Goal: Task Accomplishment & Management: Manage account settings

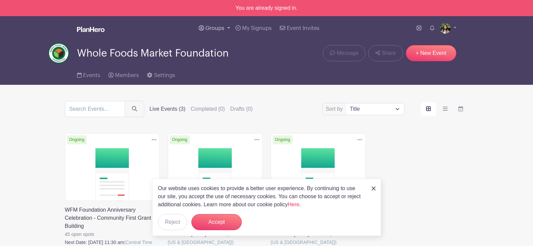
click at [207, 31] on link "Groups" at bounding box center [214, 28] width 37 height 24
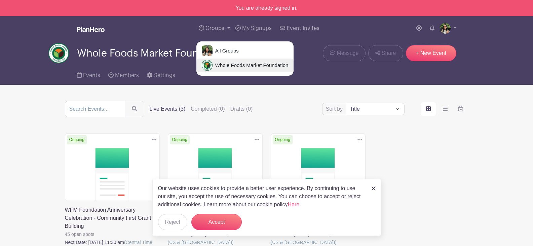
click at [217, 62] on span "Whole Foods Market Foundation" at bounding box center [250, 66] width 76 height 8
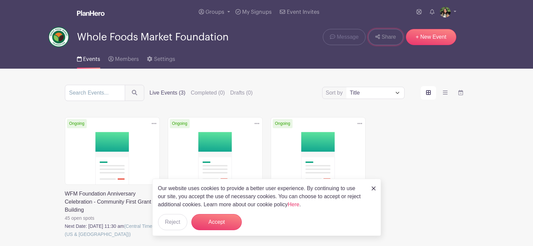
click at [386, 34] on span "Share" at bounding box center [388, 37] width 14 height 8
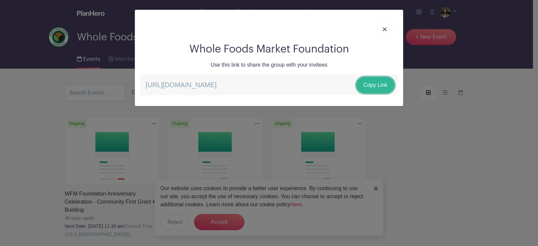
click at [371, 84] on link "Copy Link" at bounding box center [375, 85] width 38 height 16
drag, startPoint x: 385, startPoint y: 28, endPoint x: 398, endPoint y: 52, distance: 27.4
click at [385, 28] on img at bounding box center [384, 29] width 4 height 4
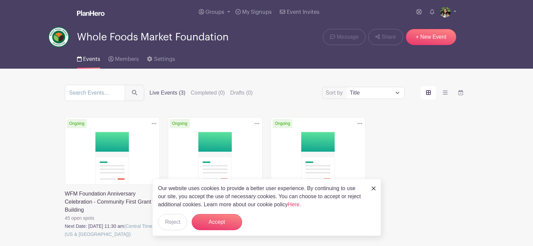
click at [376, 186] on div "Our website uses cookies to provide a better user experience. By continuing to …" at bounding box center [266, 206] width 229 height 57
click at [373, 190] on img at bounding box center [373, 188] width 4 height 4
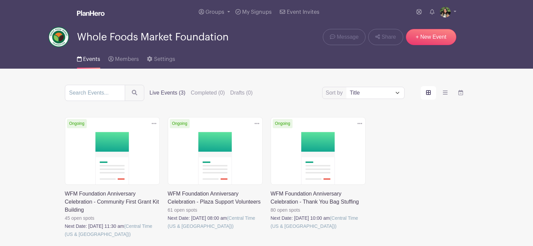
click at [437, 161] on div "Delete Event Are you sure you want to delete this Event? Yes, Delete No, Cancel…" at bounding box center [266, 187] width 411 height 140
click at [384, 43] on link "Share" at bounding box center [385, 37] width 35 height 16
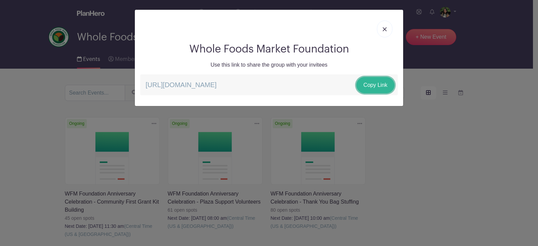
click at [368, 84] on link "Copy Link" at bounding box center [375, 85] width 38 height 16
drag, startPoint x: 389, startPoint y: 28, endPoint x: 389, endPoint y: 32, distance: 4.0
click at [389, 28] on link at bounding box center [384, 29] width 15 height 17
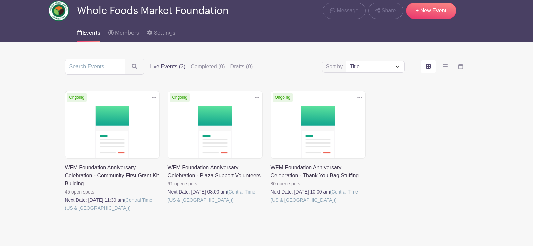
scroll to position [53, 0]
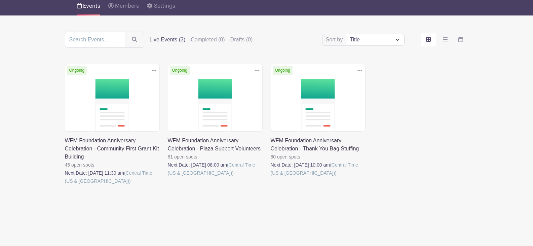
click at [271, 177] on link at bounding box center [271, 177] width 0 height 0
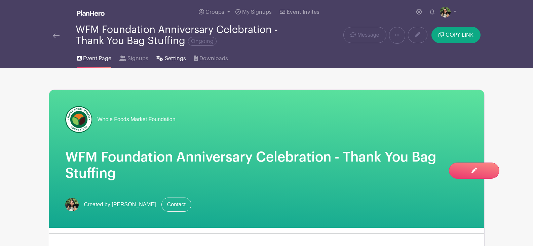
click at [161, 61] on link "Settings" at bounding box center [170, 57] width 29 height 22
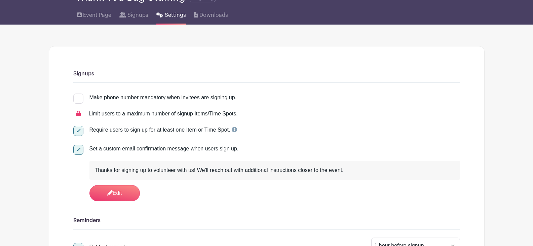
scroll to position [134, 0]
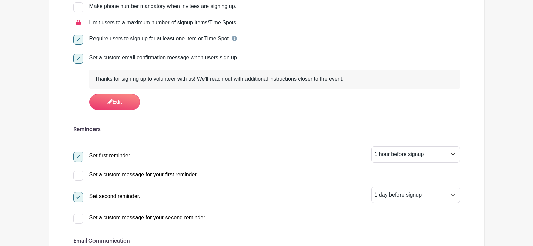
click at [80, 61] on div at bounding box center [78, 58] width 10 height 10
click at [78, 58] on input "Set a custom email confirmation message when users sign up." at bounding box center [75, 55] width 4 height 4
checkbox input "false"
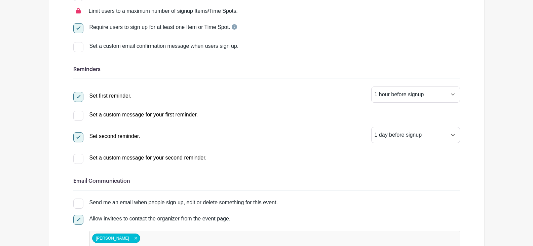
scroll to position [0, 0]
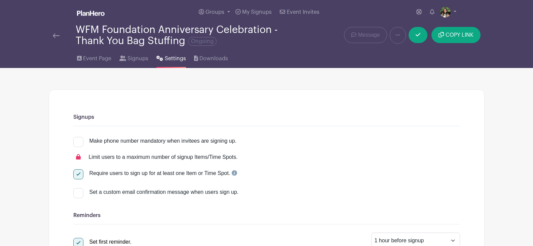
click at [59, 38] on link at bounding box center [56, 35] width 7 height 8
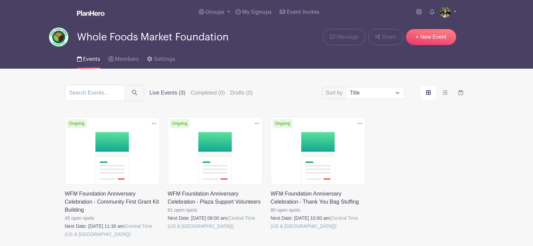
click at [168, 230] on link at bounding box center [168, 230] width 0 height 0
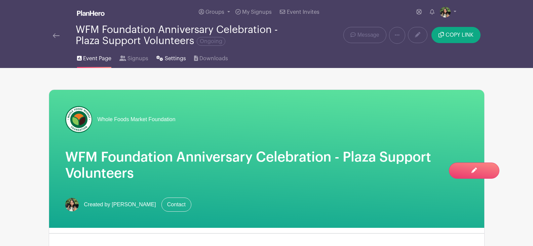
click at [179, 62] on span "Settings" at bounding box center [175, 58] width 21 height 8
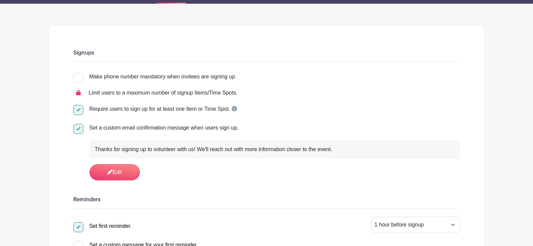
scroll to position [168, 0]
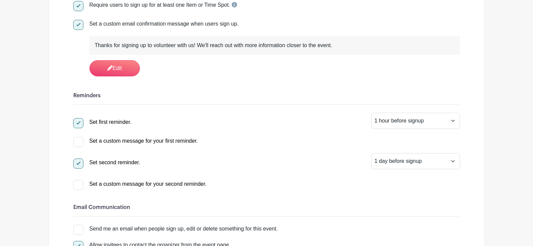
click at [75, 23] on input "Set a custom email confirmation message when users sign up." at bounding box center [75, 22] width 4 height 4
checkbox input "false"
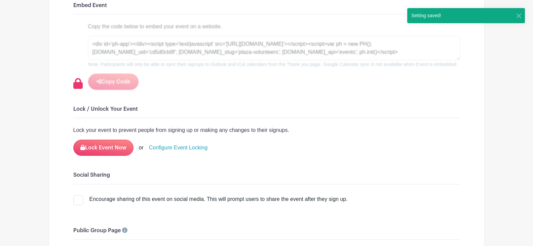
scroll to position [706, 0]
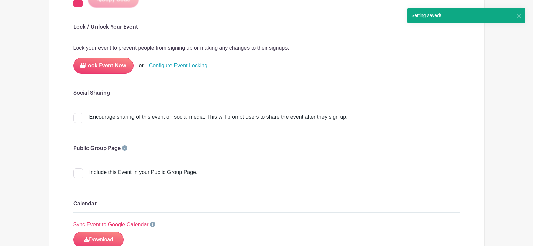
click at [79, 168] on div at bounding box center [78, 173] width 10 height 10
click at [78, 168] on input "Include this Event in your Public Group Page." at bounding box center [75, 170] width 4 height 4
checkbox input "true"
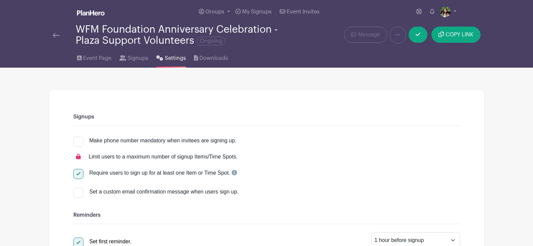
scroll to position [0, 0]
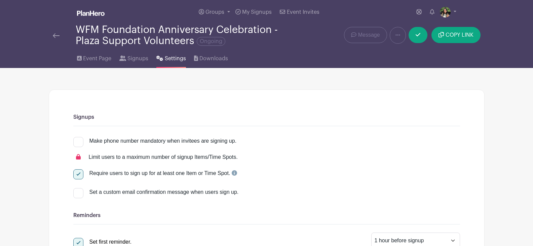
click at [53, 35] on img at bounding box center [56, 35] width 7 height 5
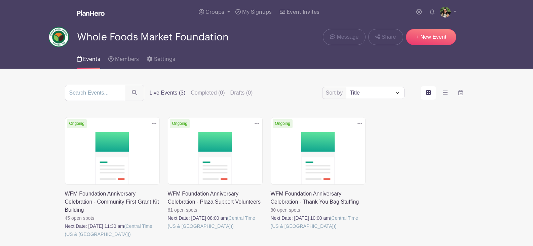
click at [65, 238] on link at bounding box center [65, 238] width 0 height 0
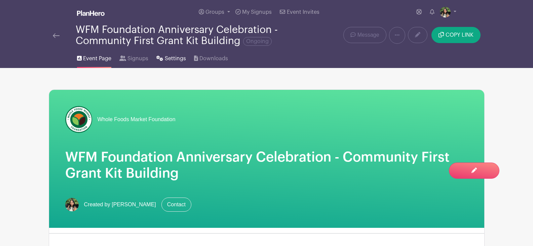
click at [167, 53] on link "Settings" at bounding box center [170, 57] width 29 height 22
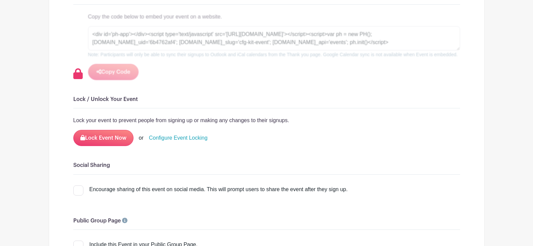
scroll to position [773, 0]
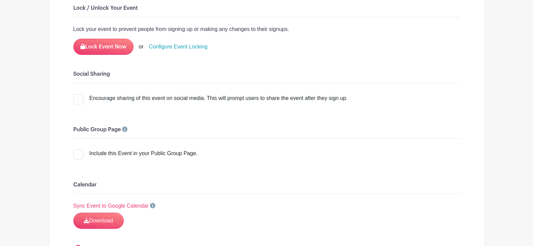
click at [76, 149] on div at bounding box center [78, 154] width 10 height 10
click at [76, 149] on input "Include this Event in your Public Group Page." at bounding box center [75, 151] width 4 height 4
checkbox input "true"
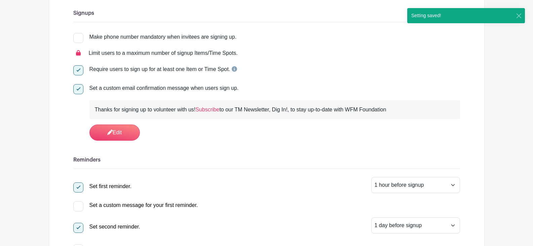
scroll to position [93, 0]
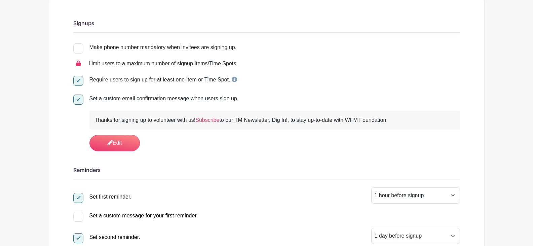
click at [78, 98] on div at bounding box center [78, 99] width 10 height 10
click at [78, 98] on input "Set a custom email confirmation message when users sign up." at bounding box center [75, 96] width 4 height 4
checkbox input "false"
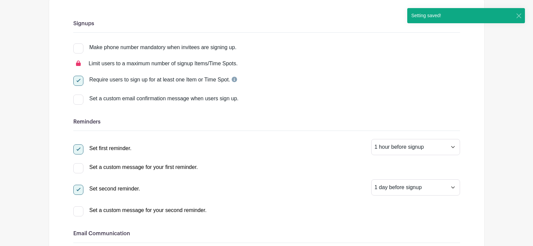
scroll to position [0, 0]
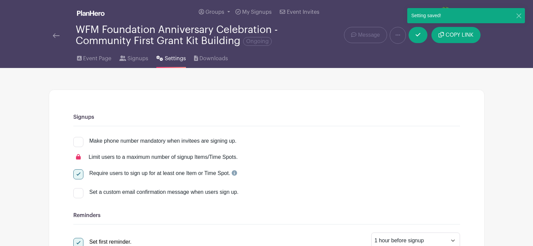
click at [53, 35] on img at bounding box center [56, 35] width 7 height 5
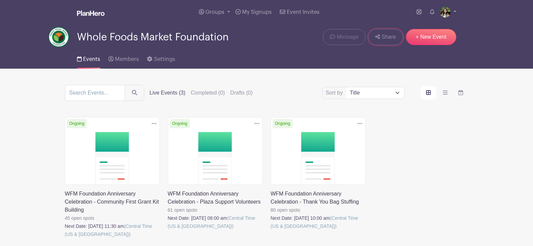
click at [373, 34] on link "Share" at bounding box center [385, 37] width 35 height 16
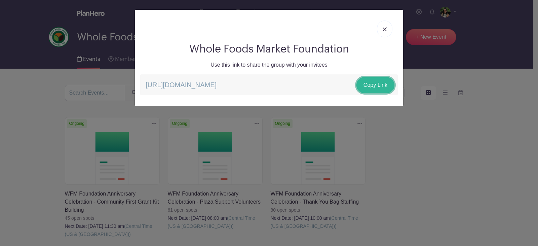
click at [375, 79] on link "Copy Link" at bounding box center [375, 85] width 38 height 16
click at [384, 27] on img at bounding box center [384, 29] width 4 height 4
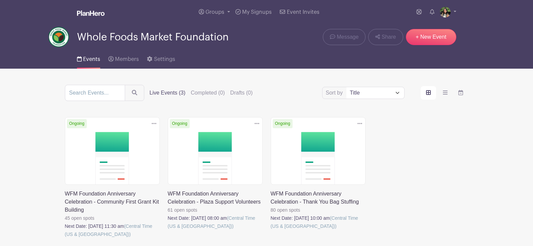
click at [65, 238] on link at bounding box center [65, 238] width 0 height 0
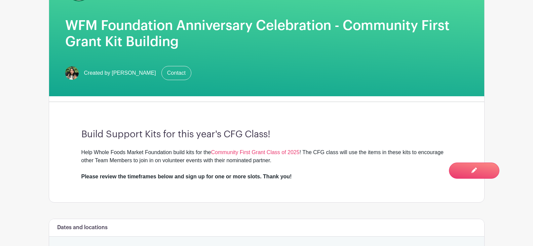
scroll to position [134, 0]
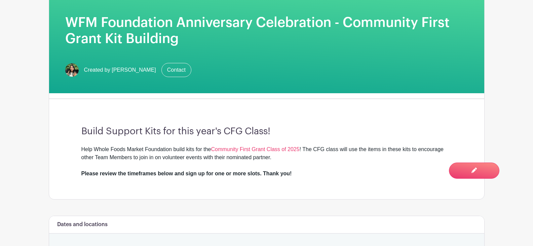
click at [365, 137] on div "Build Support Kits for this year's CFG Class! Help Whole Foods Market Foundatio…" at bounding box center [266, 151] width 403 height 95
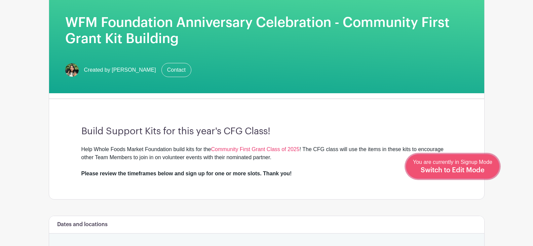
click at [457, 170] on span "Switch to Edit Mode" at bounding box center [452, 170] width 64 height 7
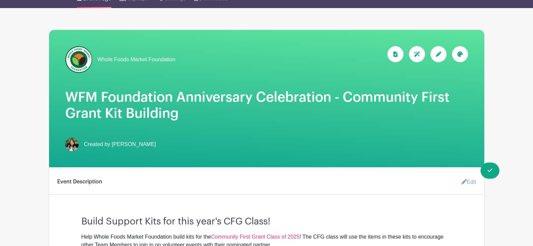
scroll to position [134, 0]
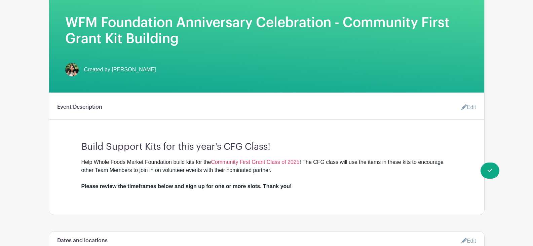
click at [467, 101] on link "Edit" at bounding box center [466, 106] width 20 height 13
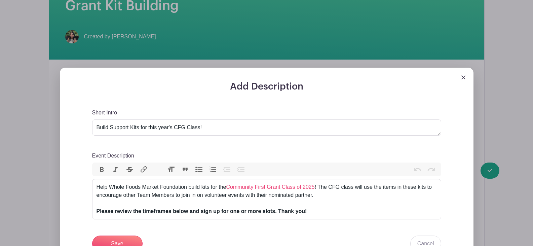
scroll to position [269, 0]
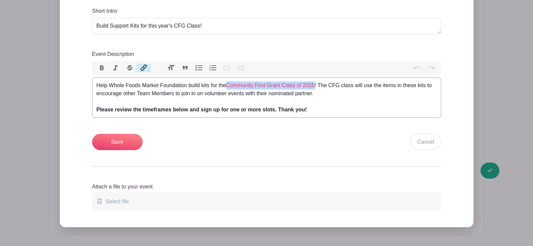
drag, startPoint x: 227, startPoint y: 85, endPoint x: 316, endPoint y: 84, distance: 89.1
click at [316, 84] on div "Help Whole Foods Market Foundation build kits for the Community First Grant Cla…" at bounding box center [266, 97] width 340 height 32
type input "[URL][DOMAIN_NAME]"
click at [147, 67] on button "Link" at bounding box center [143, 68] width 14 height 9
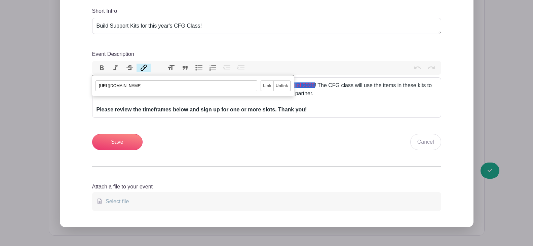
click at [279, 85] on input "Unlink" at bounding box center [281, 86] width 17 height 10
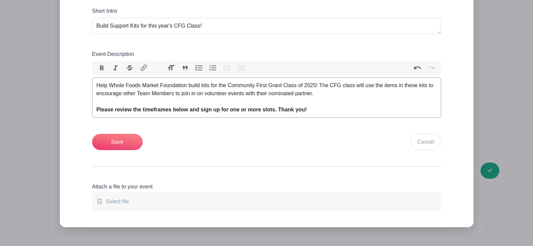
click at [319, 95] on div "Help Whole Foods Market Foundation build kits for the Community First Grant Cla…" at bounding box center [266, 97] width 340 height 32
click at [101, 142] on input "Save" at bounding box center [117, 142] width 50 height 16
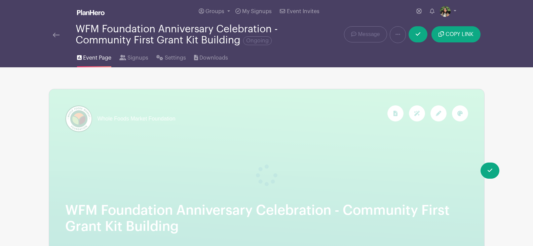
scroll to position [0, 0]
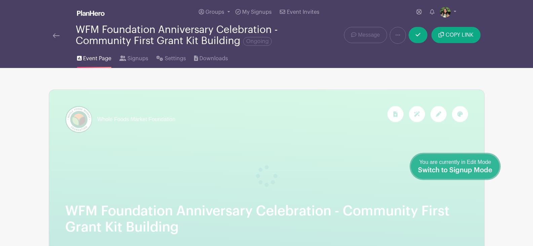
click at [481, 169] on span "Switch to Signup Mode" at bounding box center [455, 170] width 74 height 7
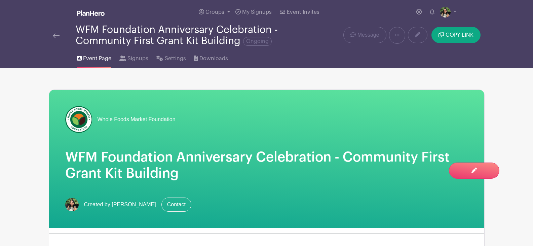
click at [57, 36] on img at bounding box center [56, 35] width 7 height 5
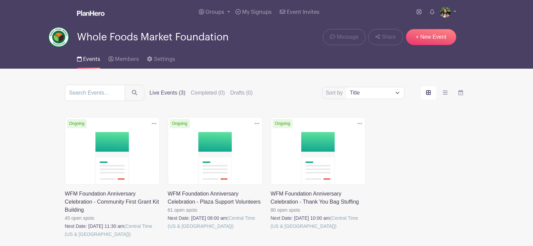
click at [361, 94] on select "Title Recently modified Newest Upcoming dates" at bounding box center [374, 92] width 57 height 11
select select "upcoming_date"
click at [346, 87] on select "Title Recently modified Newest Upcoming dates" at bounding box center [374, 92] width 57 height 11
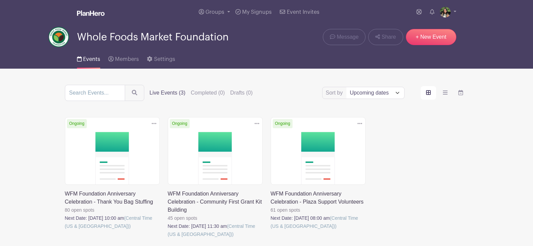
click at [395, 127] on div "Delete Event Are you sure you want to delete this Event? Yes, Delete No, Cancel…" at bounding box center [266, 187] width 411 height 140
click at [376, 36] on icon at bounding box center [377, 36] width 5 height 5
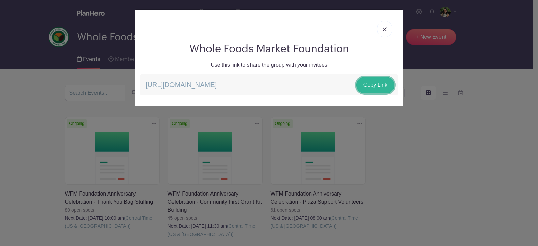
click at [383, 83] on link "Copy Link" at bounding box center [375, 85] width 38 height 16
click at [386, 27] on link at bounding box center [384, 29] width 15 height 17
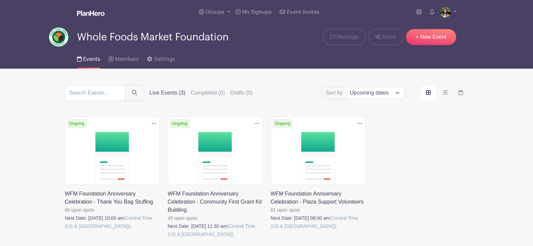
click at [168, 238] on link at bounding box center [168, 238] width 0 height 0
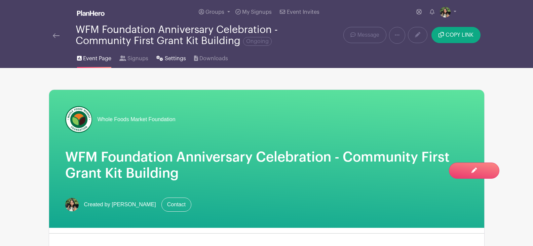
click at [169, 60] on span "Settings" at bounding box center [175, 58] width 21 height 8
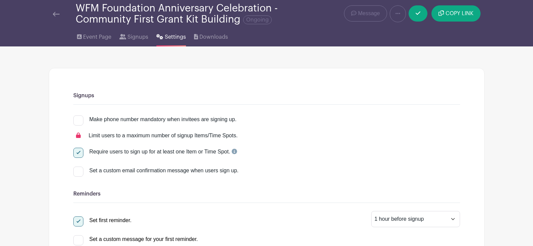
scroll to position [34, 0]
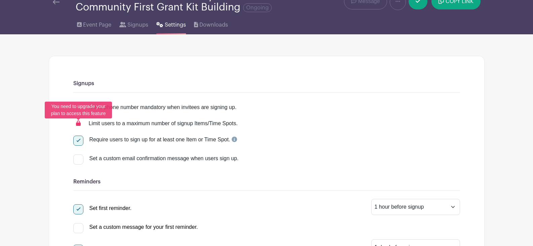
click at [79, 123] on icon at bounding box center [78, 122] width 5 height 5
click at [78, 124] on icon at bounding box center [78, 122] width 5 height 5
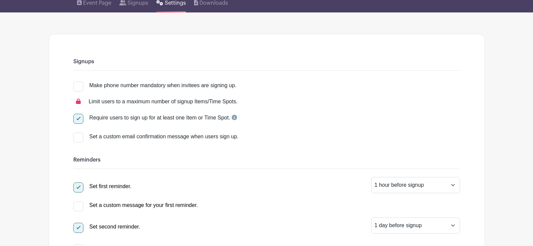
scroll to position [101, 0]
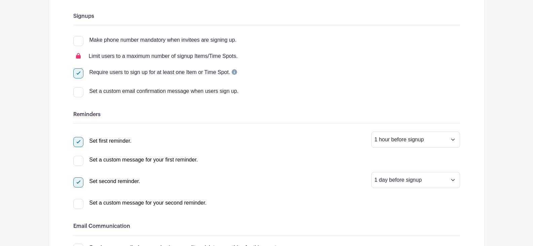
click at [80, 162] on div at bounding box center [78, 161] width 10 height 10
click at [78, 160] on input "Set a custom message for your first reminder." at bounding box center [75, 158] width 4 height 4
checkbox input "true"
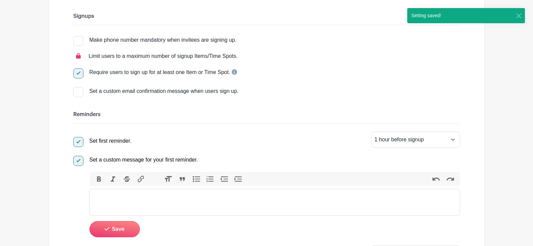
click at [80, 162] on div at bounding box center [78, 161] width 10 height 10
click at [78, 160] on input "Set a custom message for your first reminder." at bounding box center [75, 158] width 4 height 4
checkbox input "false"
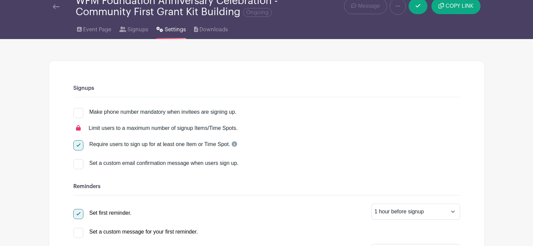
scroll to position [0, 0]
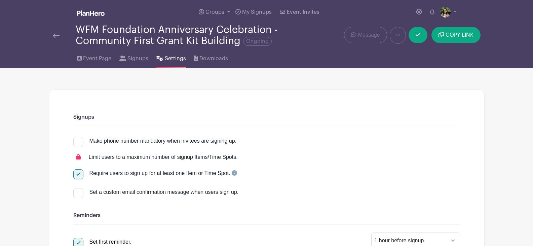
click at [59, 37] on img at bounding box center [56, 35] width 7 height 5
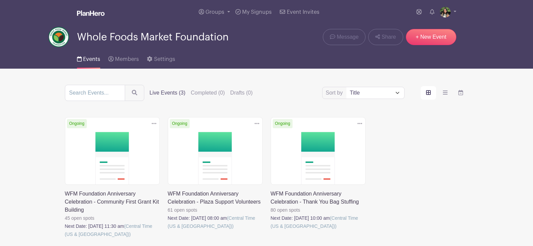
click at [271, 230] on link at bounding box center [271, 230] width 0 height 0
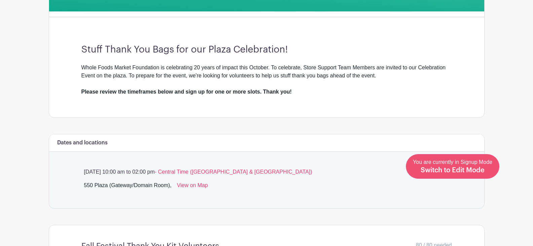
scroll to position [269, 0]
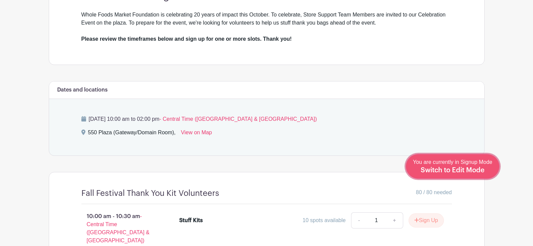
click at [476, 172] on span "Switch to Edit Mode" at bounding box center [452, 170] width 64 height 7
click at [473, 168] on span "Switch to Edit Mode" at bounding box center [452, 170] width 64 height 7
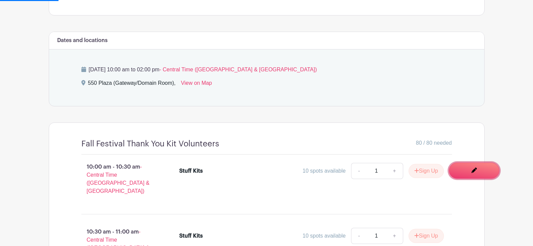
scroll to position [403, 0]
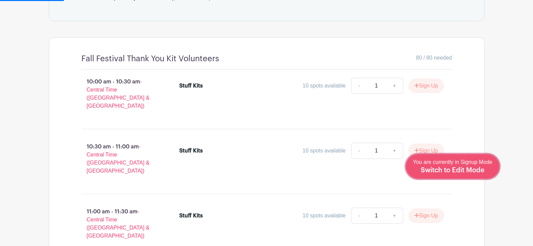
click at [483, 166] on div "You are currently in Signup Mode Switch to Edit Mode" at bounding box center [452, 166] width 79 height 16
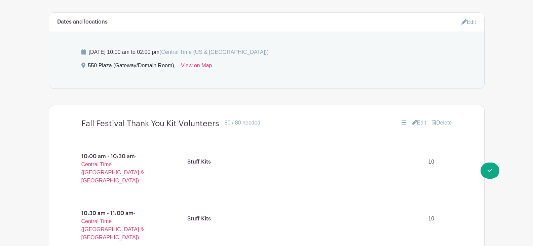
scroll to position [336, 0]
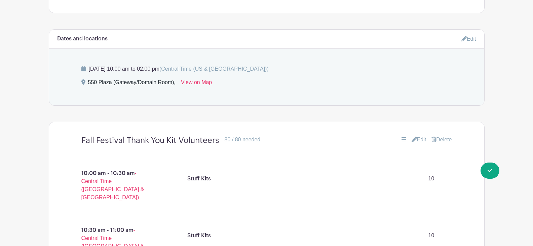
click at [415, 137] on link "Edit" at bounding box center [418, 139] width 15 height 8
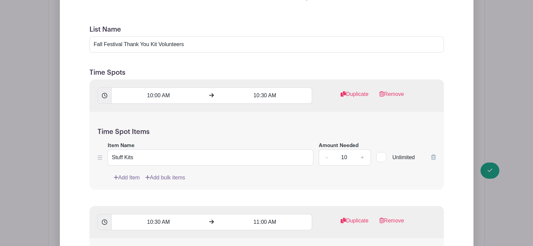
scroll to position [639, 0]
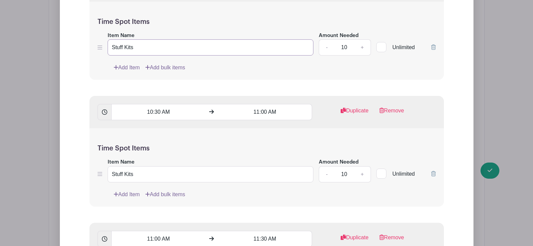
click at [129, 47] on input "Stuff Kits" at bounding box center [211, 47] width 206 height 16
click at [129, 47] on input "Stuff Bags" at bounding box center [211, 47] width 206 height 16
type input "Stuff Bags"
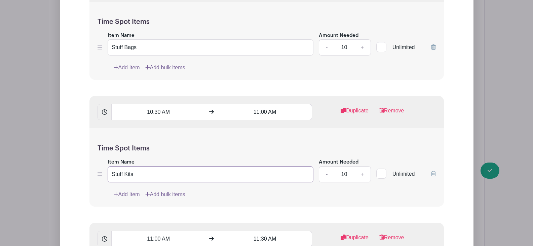
click at [126, 174] on input "Stuff Kits" at bounding box center [211, 174] width 206 height 16
paste input "Bag"
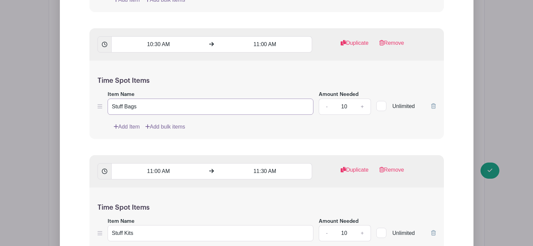
scroll to position [773, 0]
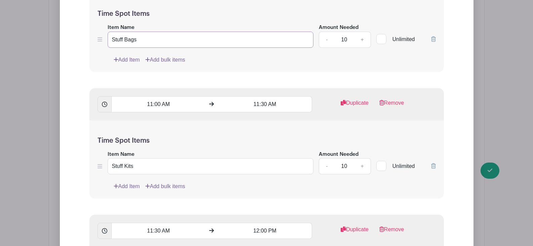
type input "Stuff Bags"
click at [130, 165] on input "Stuff Kits" at bounding box center [211, 166] width 206 height 16
paste input "Bag"
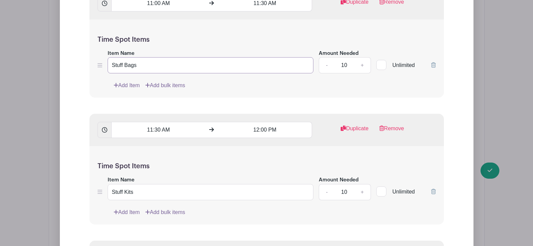
type input "Stuff Bags"
click at [124, 194] on input "Stuff Kits" at bounding box center [211, 192] width 206 height 16
paste input "Bag"
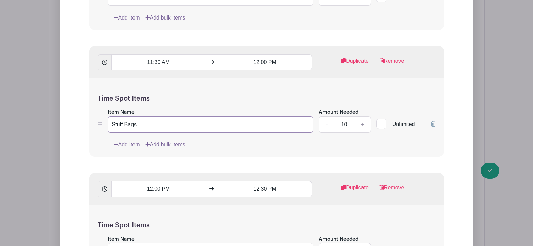
scroll to position [1008, 0]
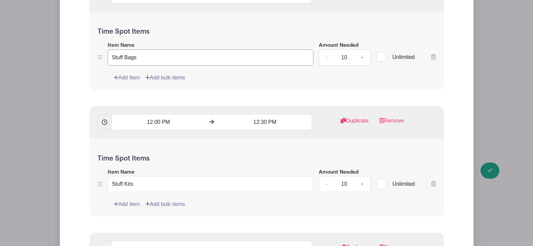
type input "Stuff Bags"
click at [129, 182] on input "Stuff Kits" at bounding box center [211, 184] width 206 height 16
paste input "Bag"
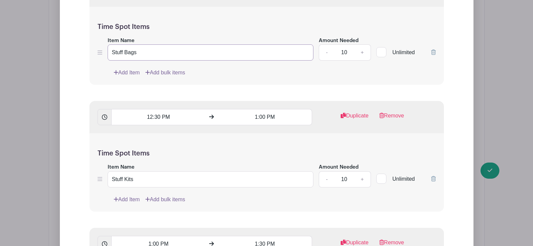
scroll to position [1143, 0]
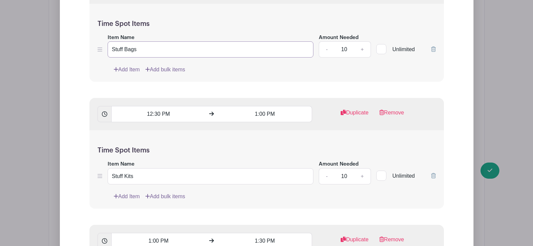
type input "Stuff Bags"
click at [130, 175] on input "Stuff Kits" at bounding box center [211, 176] width 206 height 16
paste input "Bag"
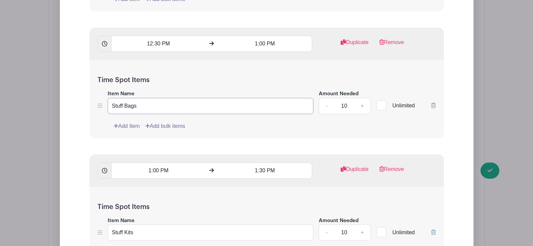
scroll to position [1277, 0]
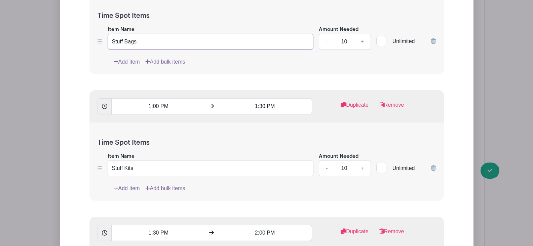
type input "Stuff Bags"
click at [130, 169] on input "Stuff Kits" at bounding box center [211, 168] width 206 height 16
paste input "Bag"
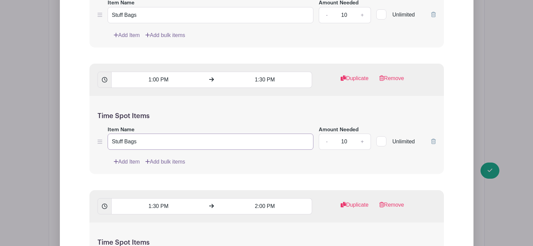
scroll to position [1344, 0]
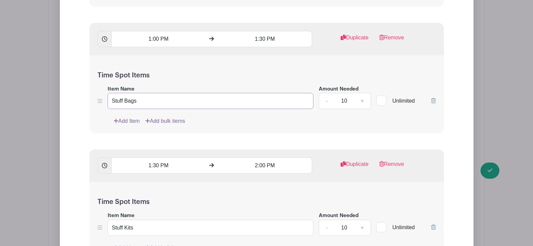
type input "Stuff Bags"
click at [130, 229] on input "Stuff Kits" at bounding box center [211, 227] width 206 height 16
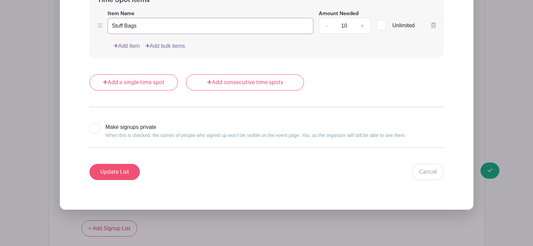
type input "Stuff Bags"
click at [121, 174] on input "Update List" at bounding box center [114, 172] width 50 height 16
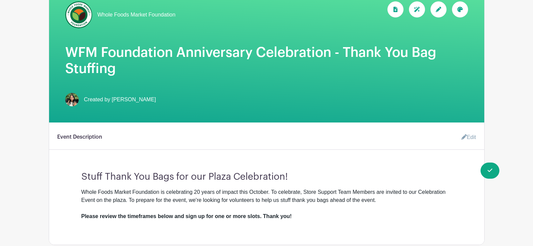
scroll to position [0, 0]
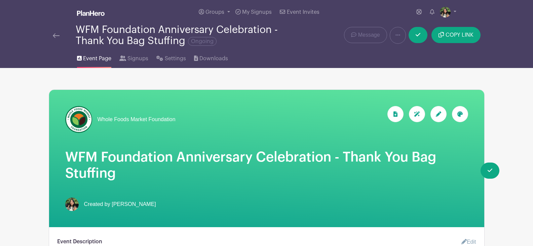
click at [56, 37] on img at bounding box center [56, 35] width 7 height 5
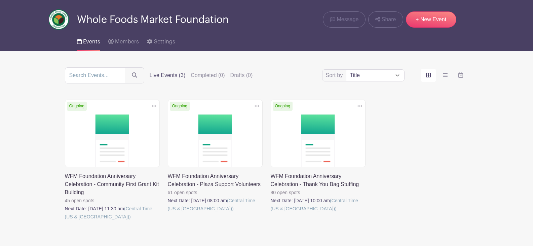
scroll to position [34, 0]
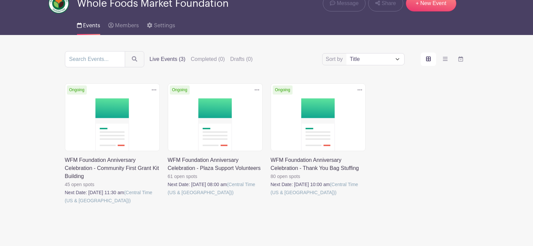
click at [65, 204] on link at bounding box center [65, 204] width 0 height 0
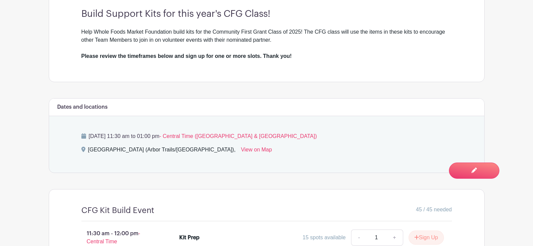
scroll to position [302, 0]
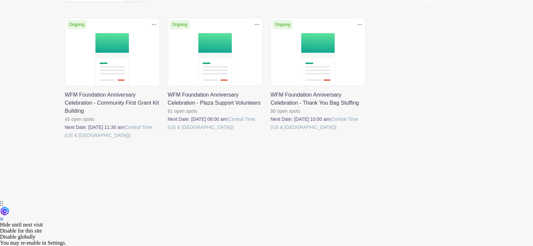
scroll to position [34, 0]
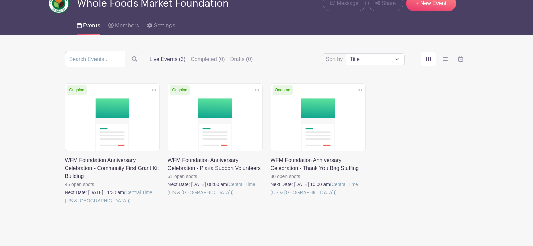
click at [152, 90] on icon at bounding box center [154, 89] width 5 height 1
click at [65, 204] on link at bounding box center [65, 204] width 0 height 0
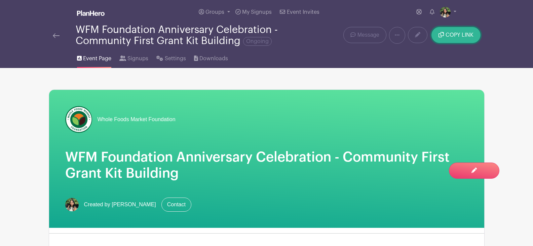
click at [454, 36] on span "COPY LINK" at bounding box center [459, 34] width 28 height 5
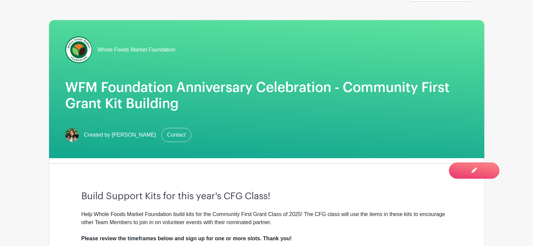
scroll to position [168, 0]
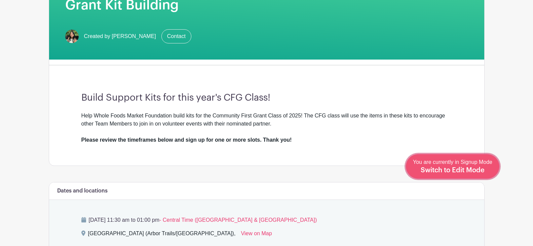
click at [452, 167] on span "Switch to Edit Mode" at bounding box center [452, 170] width 64 height 7
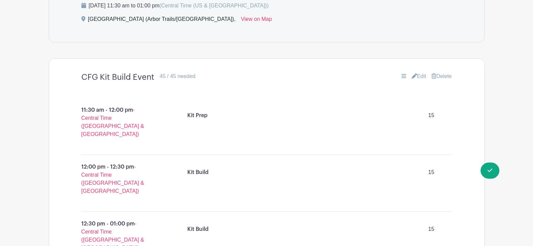
scroll to position [471, 0]
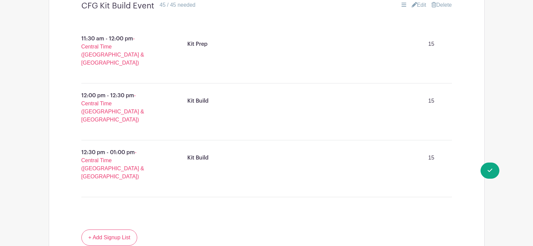
click at [286, 61] on div "Kit Prep 15" at bounding box center [317, 53] width 302 height 43
click at [415, 6] on link "Edit" at bounding box center [418, 5] width 15 height 8
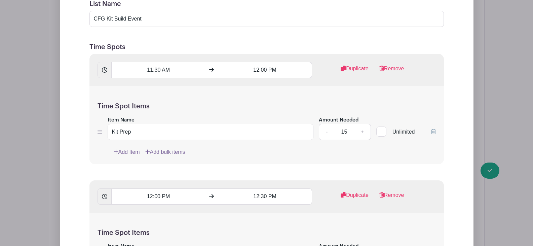
scroll to position [525, 0]
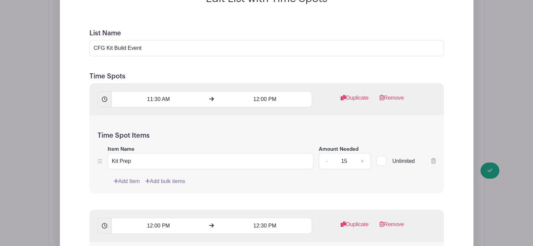
click at [342, 160] on input "15" at bounding box center [344, 161] width 20 height 16
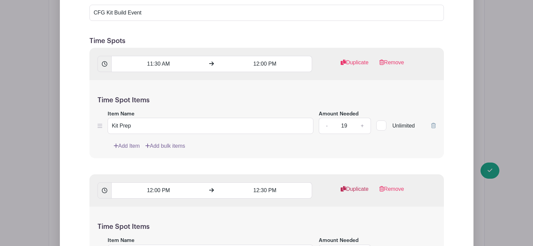
scroll to position [592, 0]
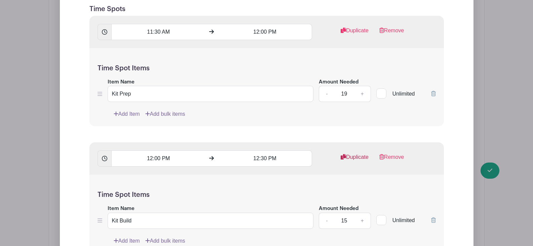
type input "1"
type input "20"
click at [286, 123] on div "Time Spot Items Item Name Kit Prep Amount Needed - 20 + Unlimited Add Item Add …" at bounding box center [266, 87] width 354 height 78
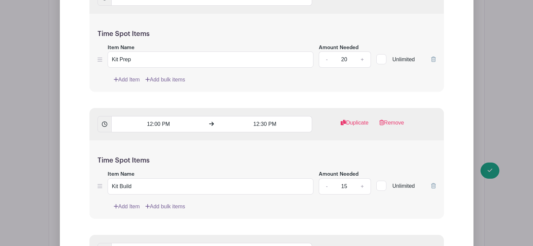
scroll to position [659, 0]
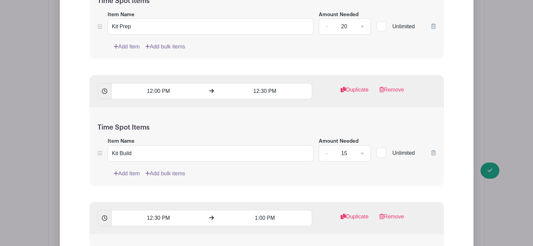
click at [343, 150] on input "15" at bounding box center [344, 153] width 20 height 16
type input "20"
click at [305, 122] on div "Time Spot Items Item Name Kit Build Amount Needed - 20 + Unlimited Add Item Add…" at bounding box center [266, 146] width 354 height 78
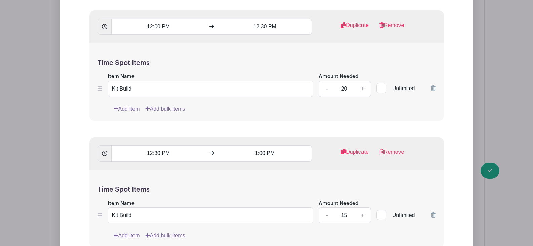
scroll to position [727, 0]
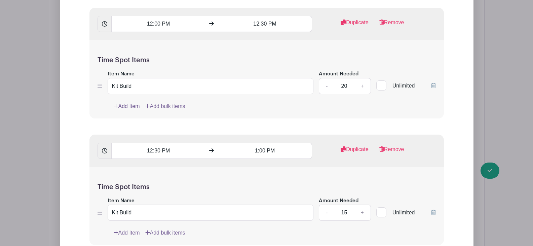
click at [341, 211] on input "15" at bounding box center [344, 212] width 20 height 16
type input "20"
click at [287, 120] on form "List Name CFG Kit Build Event Time Spots 11:30 AM 12:00 PM Duplicate Remove Tim…" at bounding box center [266, 97] width 370 height 555
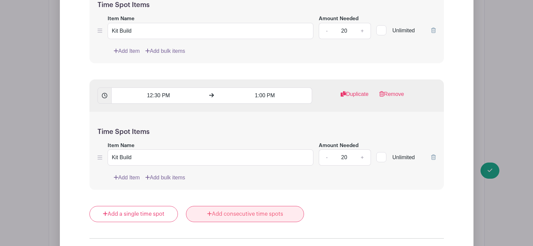
scroll to position [861, 0]
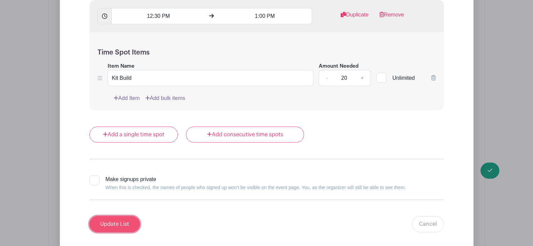
click at [126, 226] on input "Update List" at bounding box center [114, 224] width 50 height 16
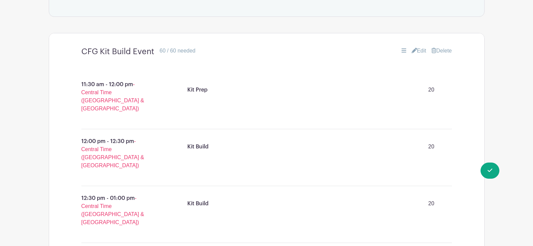
scroll to position [418, 0]
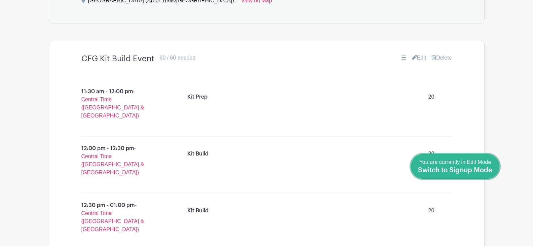
click at [491, 173] on span "Switch to Signup Mode" at bounding box center [455, 170] width 74 height 7
